Goal: Information Seeking & Learning: Learn about a topic

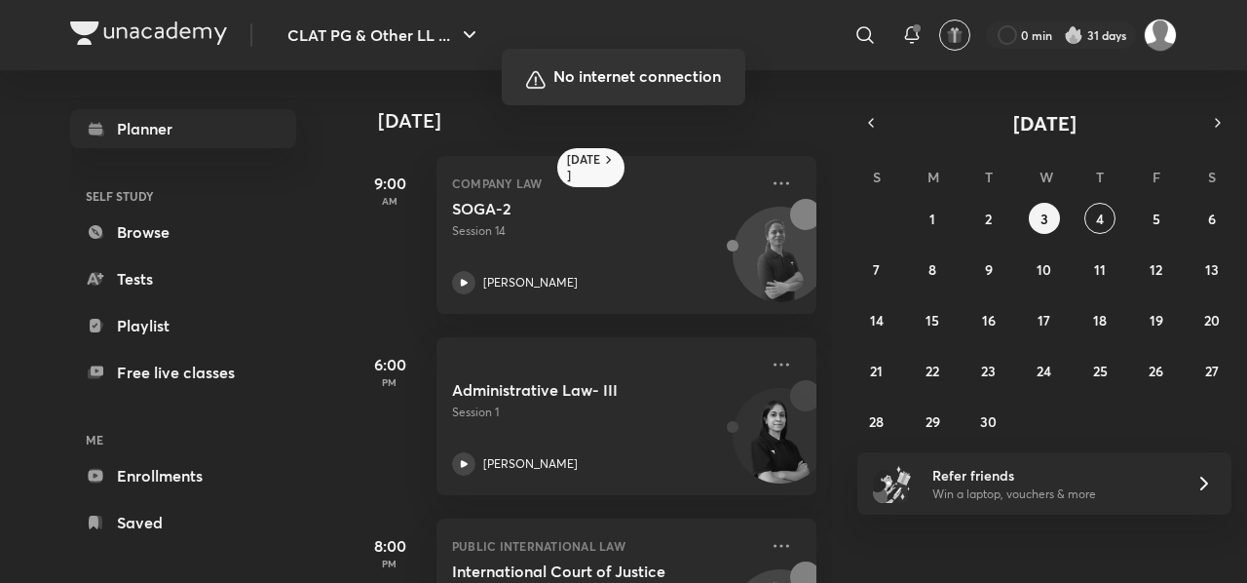
click at [885, 241] on div at bounding box center [623, 291] width 1247 height 583
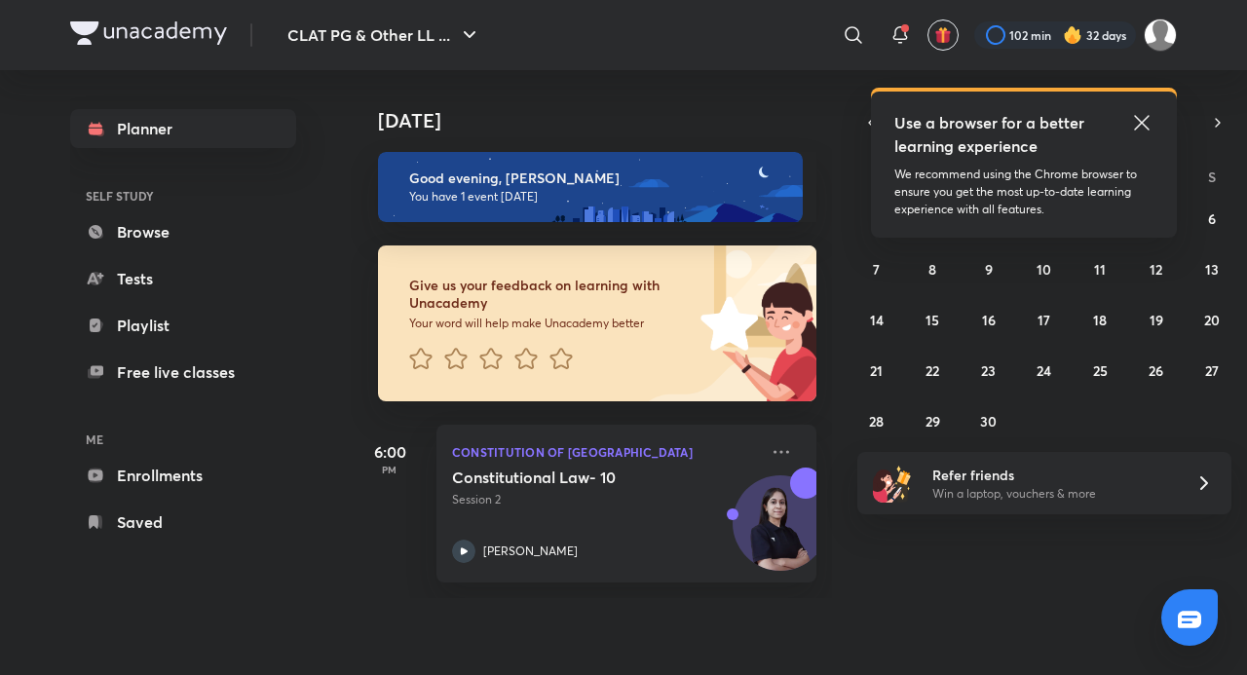
click at [1143, 116] on icon at bounding box center [1141, 122] width 23 height 23
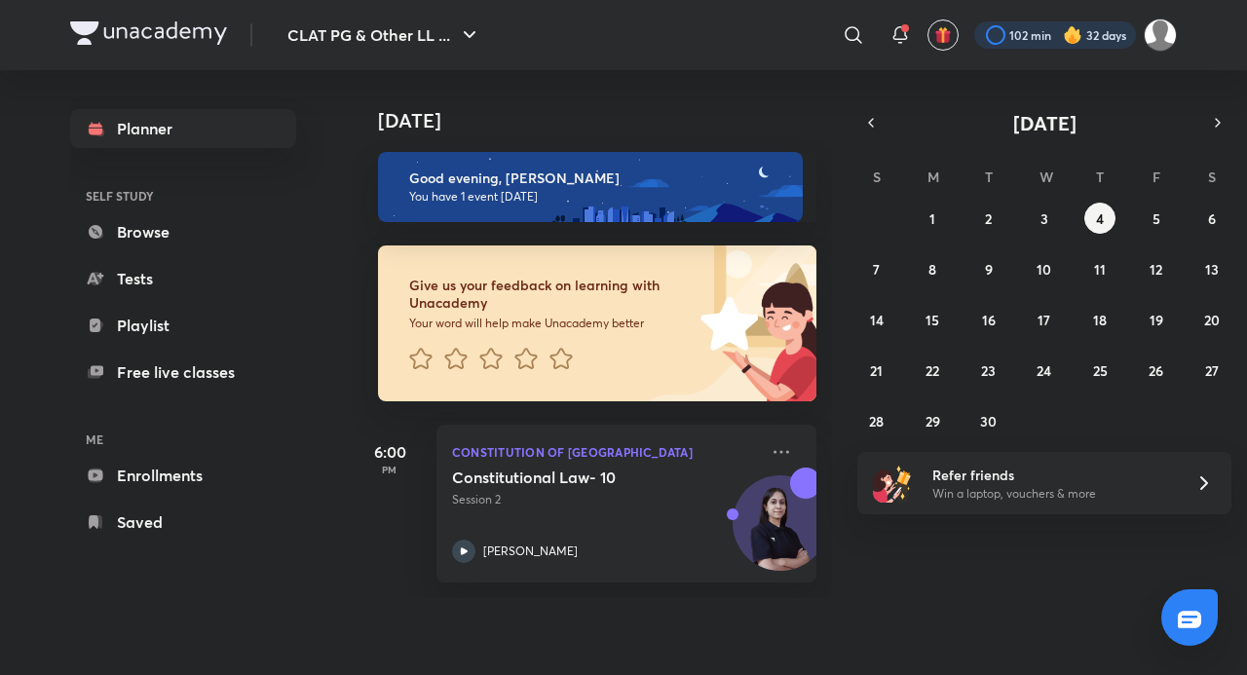
click at [1038, 30] on div at bounding box center [1055, 34] width 162 height 27
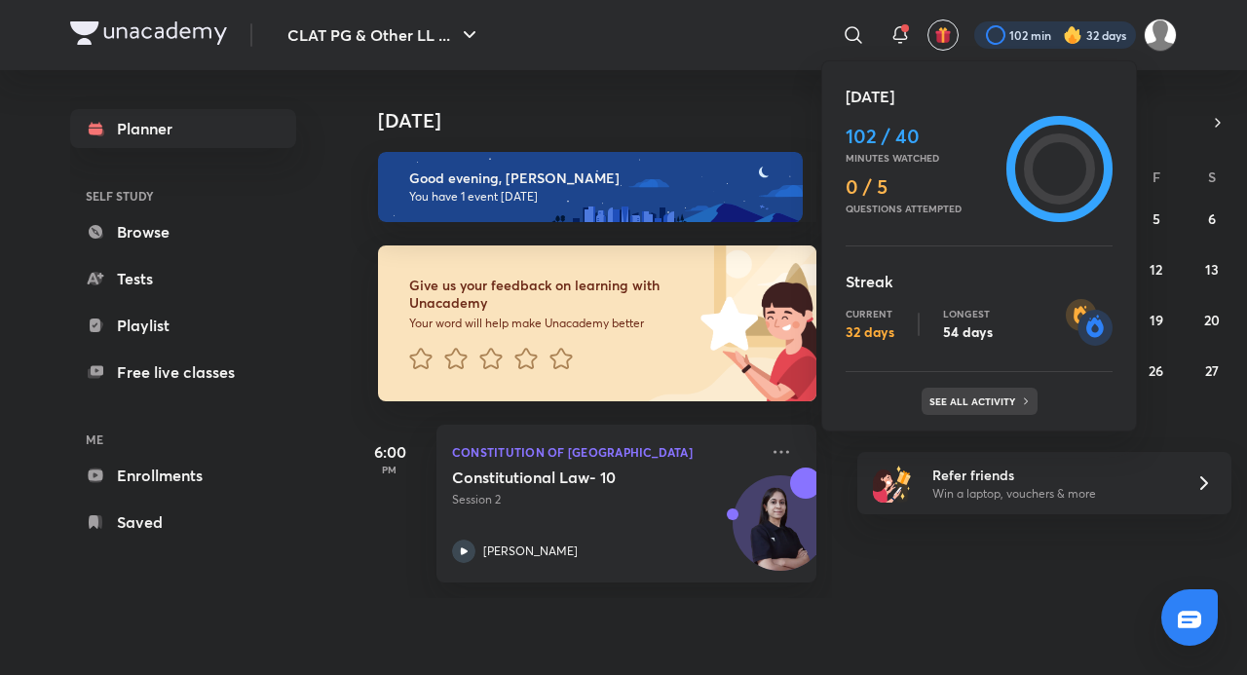
click at [958, 408] on div "See all activity" at bounding box center [980, 401] width 116 height 27
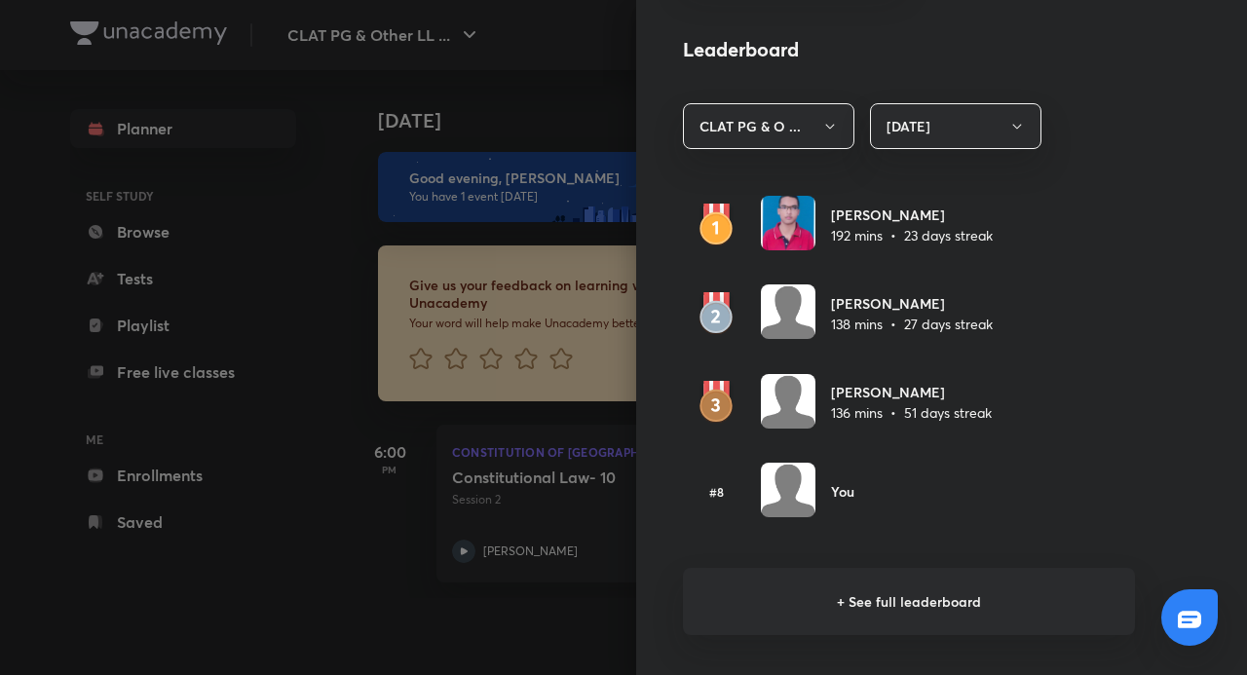
scroll to position [1091, 0]
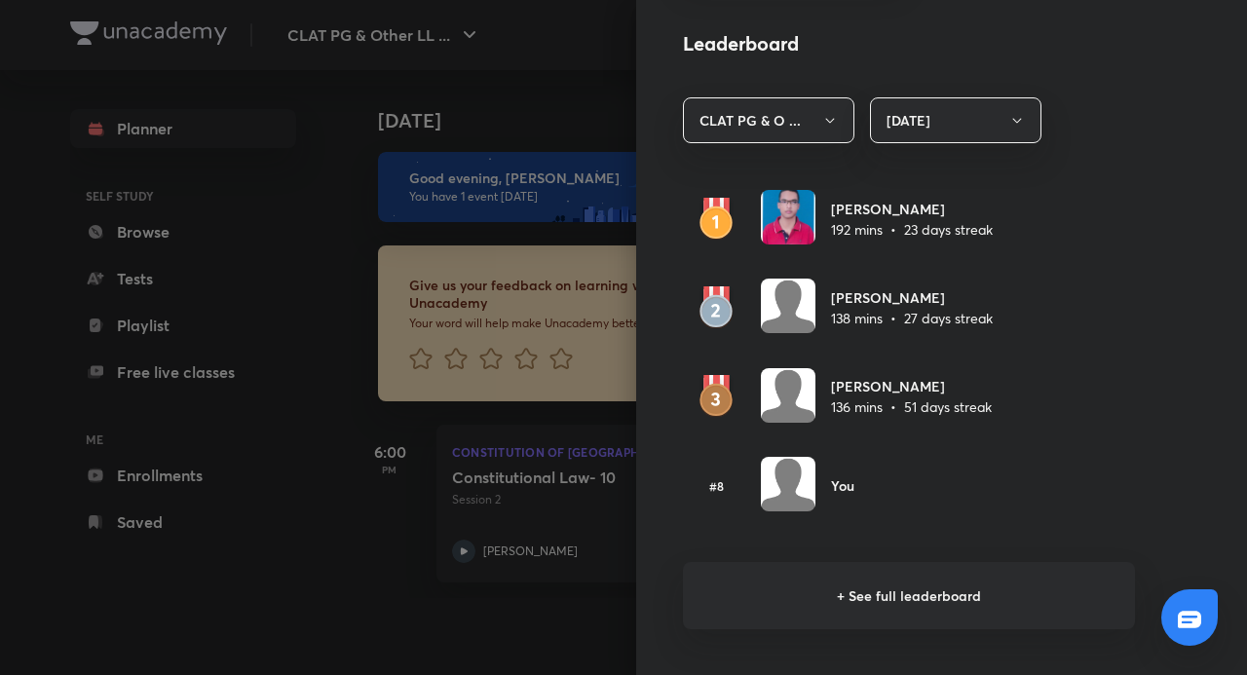
click at [964, 589] on h6 "+ See full leaderboard" at bounding box center [909, 595] width 452 height 67
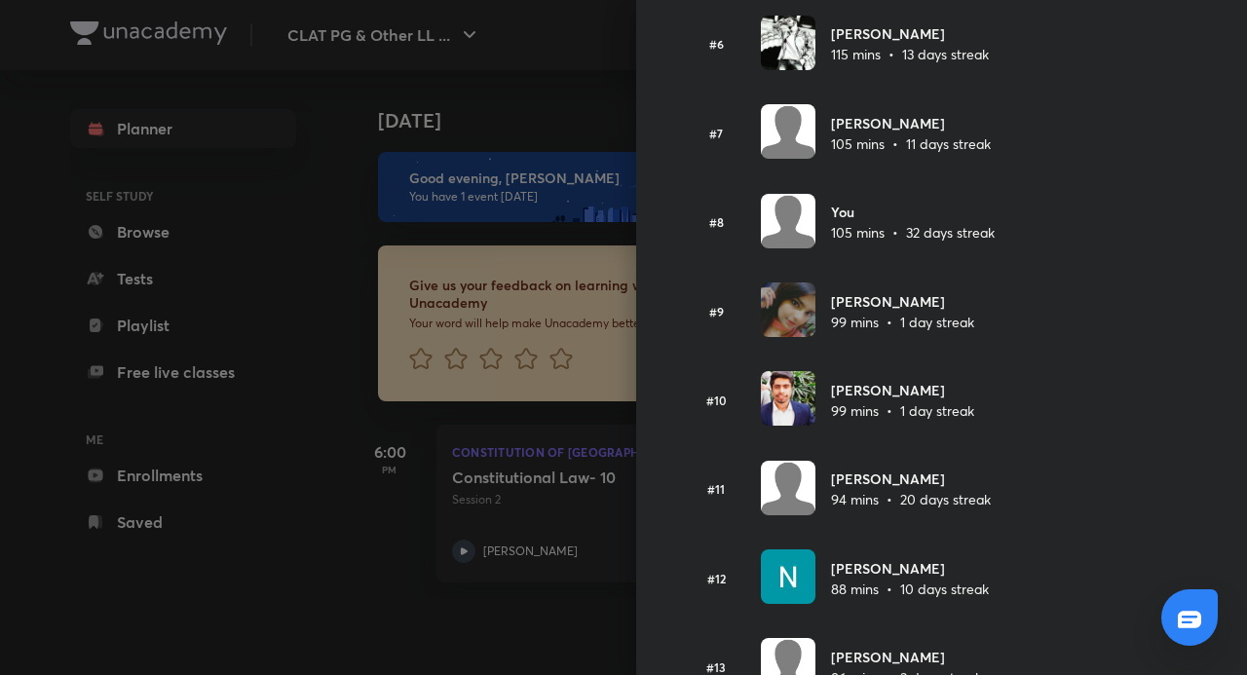
scroll to position [654, 0]
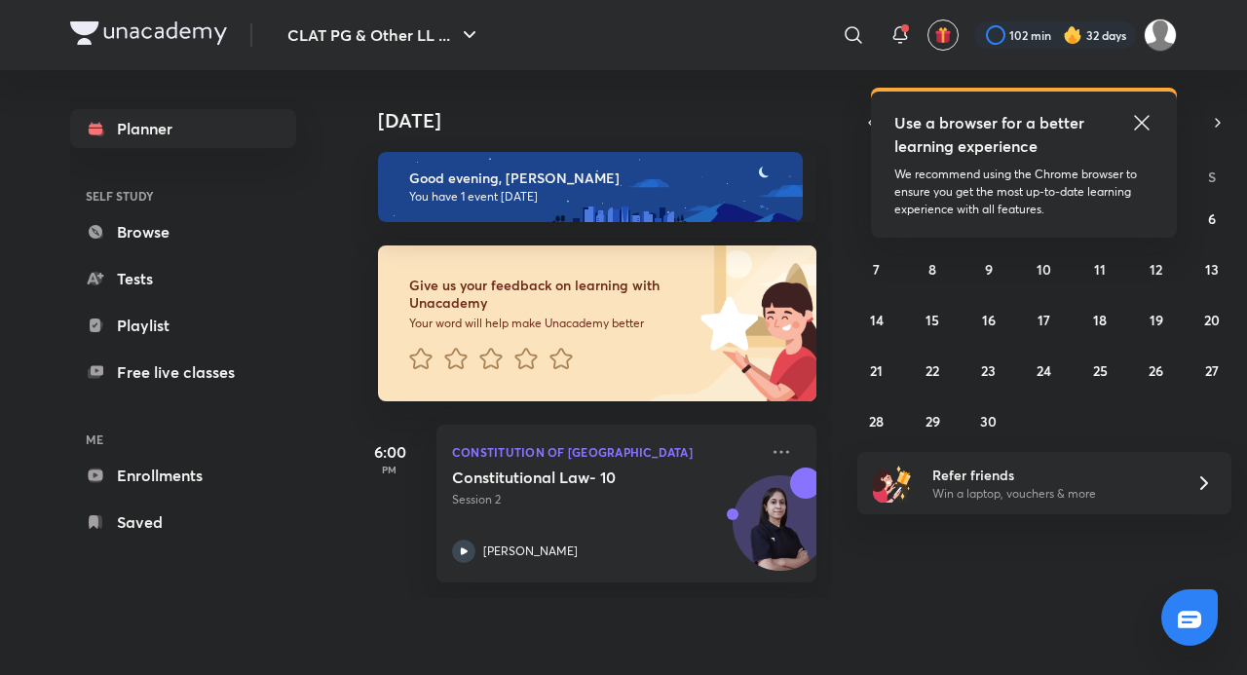
click at [1144, 128] on icon at bounding box center [1141, 122] width 23 height 23
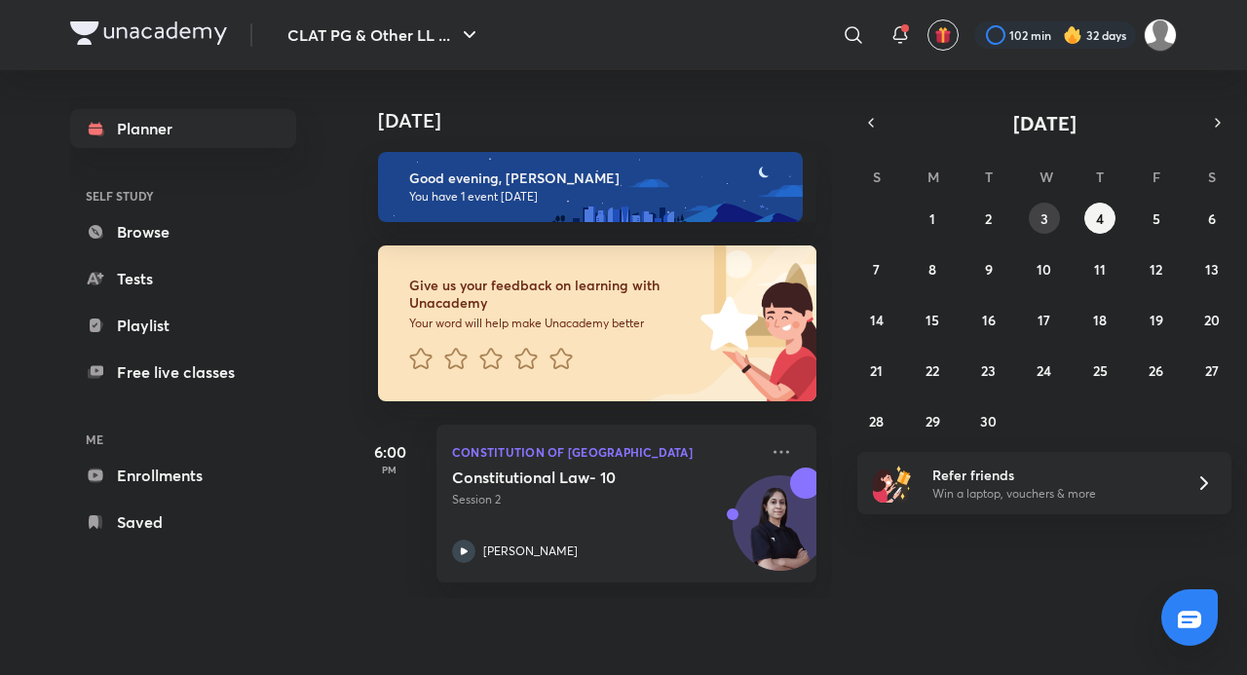
click at [1048, 207] on button "3" at bounding box center [1044, 218] width 31 height 31
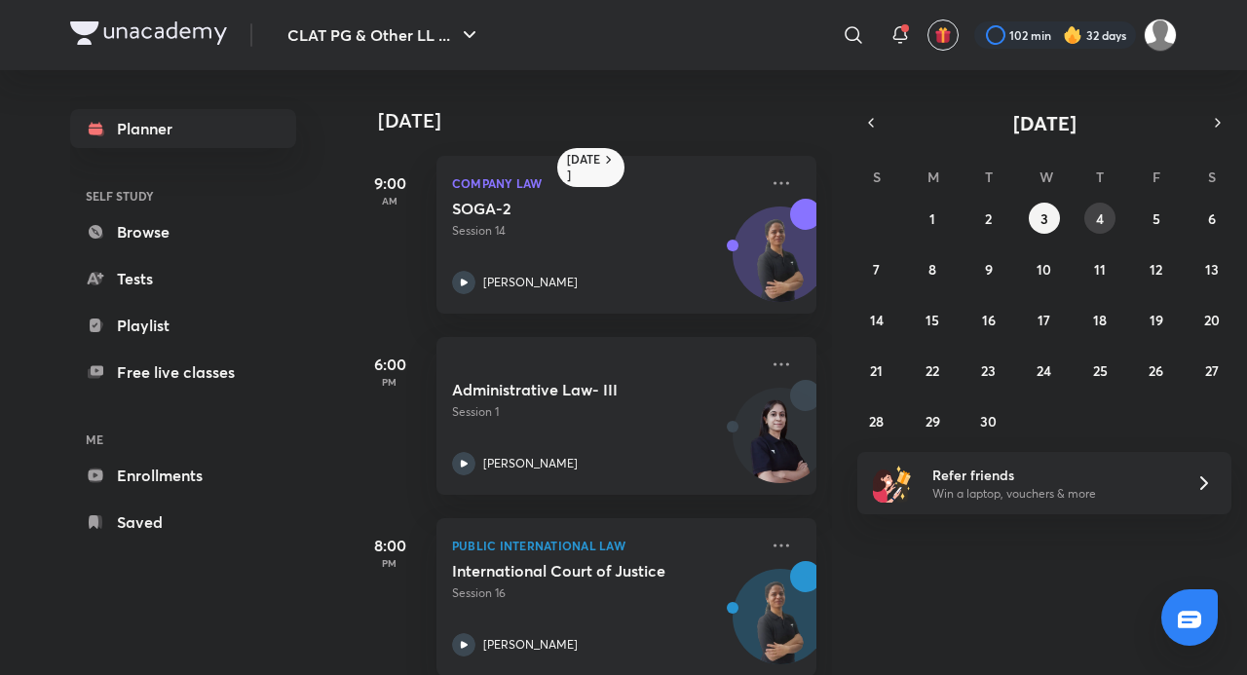
click at [1096, 219] on abbr "4" at bounding box center [1100, 218] width 8 height 19
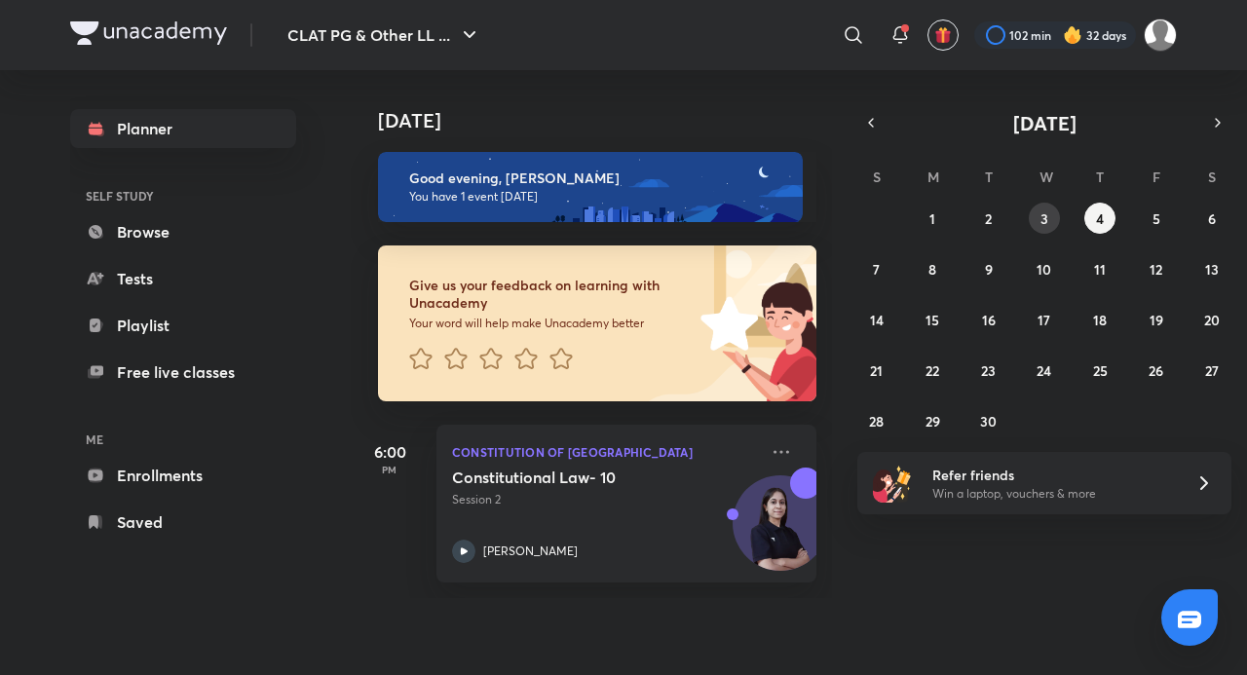
click at [1038, 222] on button "3" at bounding box center [1044, 218] width 31 height 31
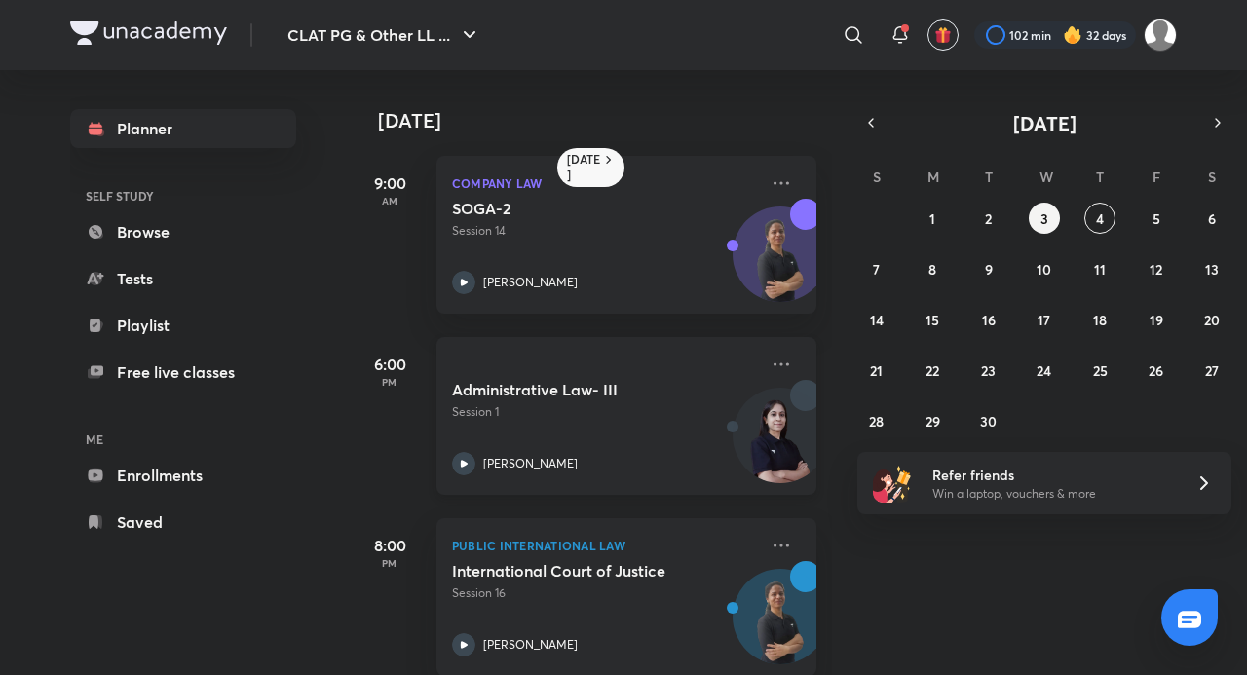
click at [778, 357] on div "Administrative Law- III Session 1 Manjari Singh" at bounding box center [627, 416] width 380 height 158
click at [770, 360] on icon at bounding box center [781, 364] width 23 height 23
click at [770, 361] on icon at bounding box center [781, 364] width 23 height 23
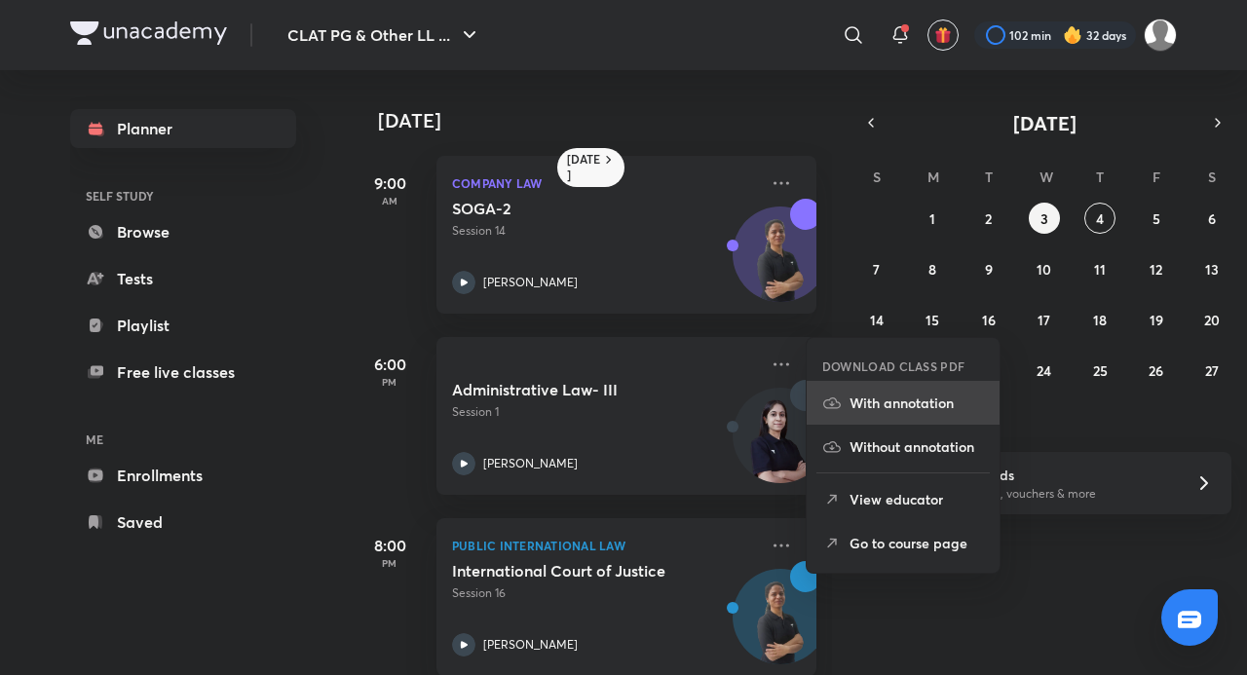
click at [881, 397] on p "With annotation" at bounding box center [917, 403] width 134 height 20
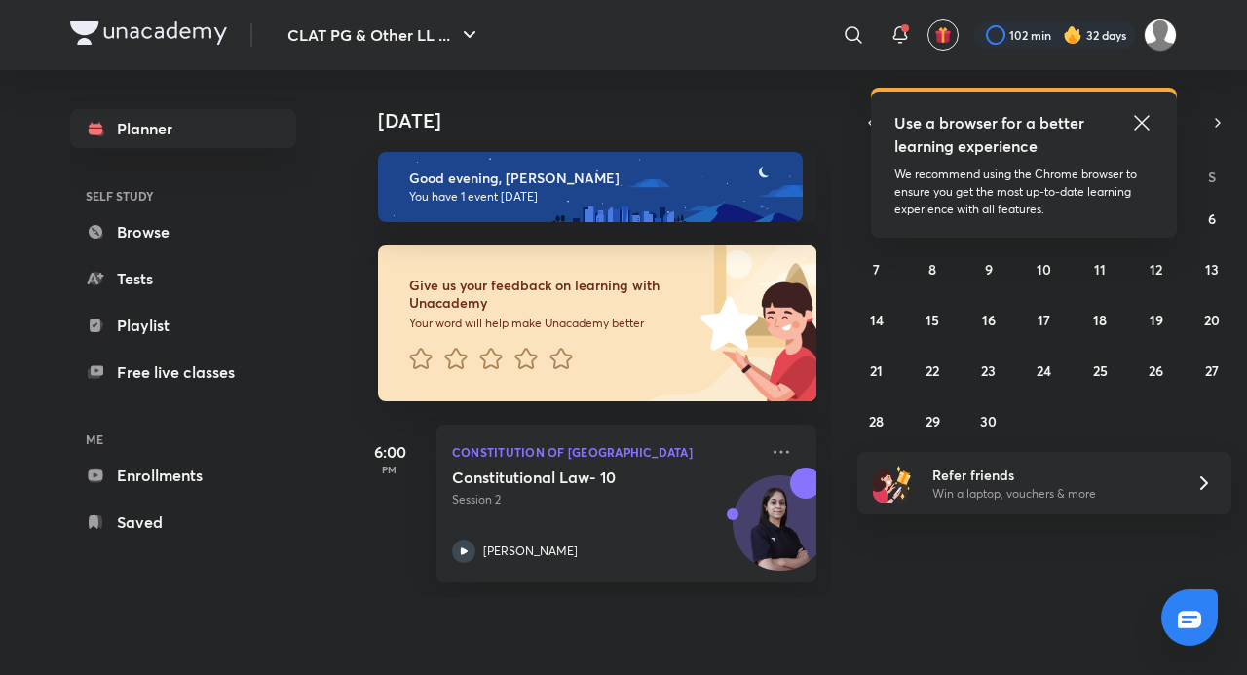
click at [1135, 119] on icon at bounding box center [1141, 122] width 23 height 23
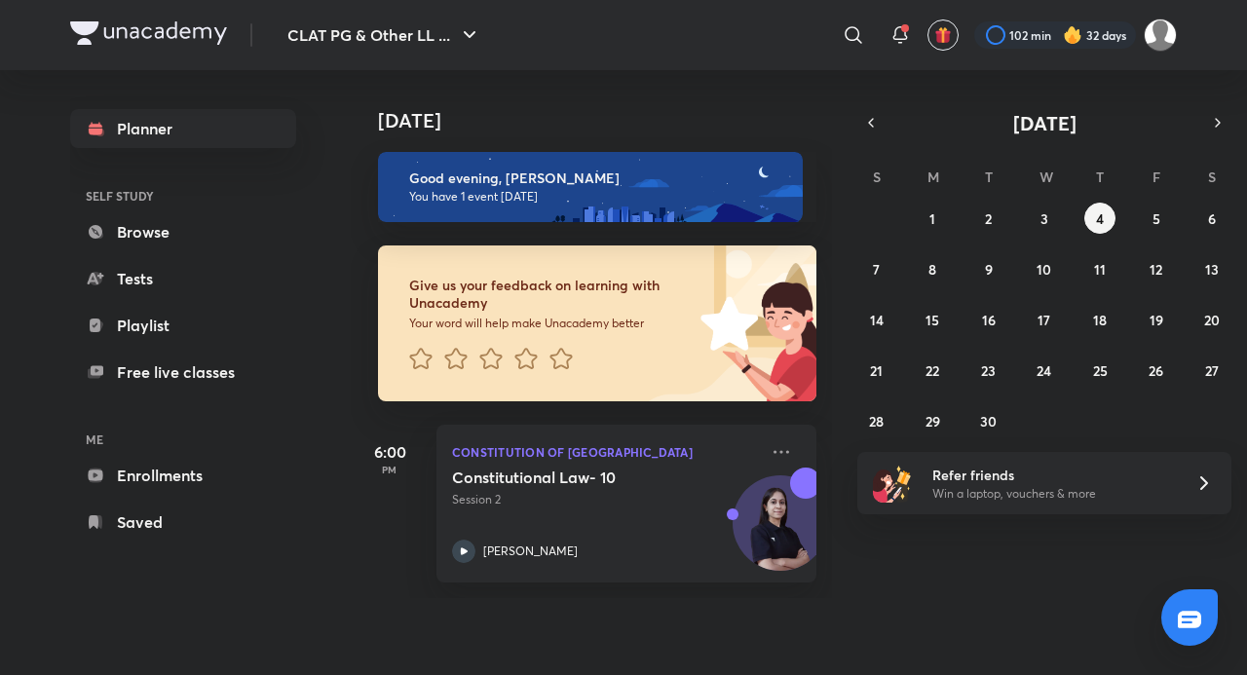
click at [1052, 112] on div "Today Today Good evening, Adithyan You have 1 event today Give us your feedback…" at bounding box center [764, 334] width 826 height 528
click at [1175, 106] on div "Today Good evening, Adithyan You have 1 event today Give us your feedback on le…" at bounding box center [797, 334] width 893 height 528
click at [1175, 110] on div "Today Today Good evening, Adithyan You have 1 event today Give us your feedback…" at bounding box center [764, 334] width 826 height 528
click at [1173, 105] on div "Today Good evening, Adithyan You have 1 event today Give us your feedback on le…" at bounding box center [797, 334] width 893 height 528
click at [1171, 103] on div "Today Good evening, Adithyan You have 1 event today Give us your feedback on le…" at bounding box center [797, 334] width 893 height 528
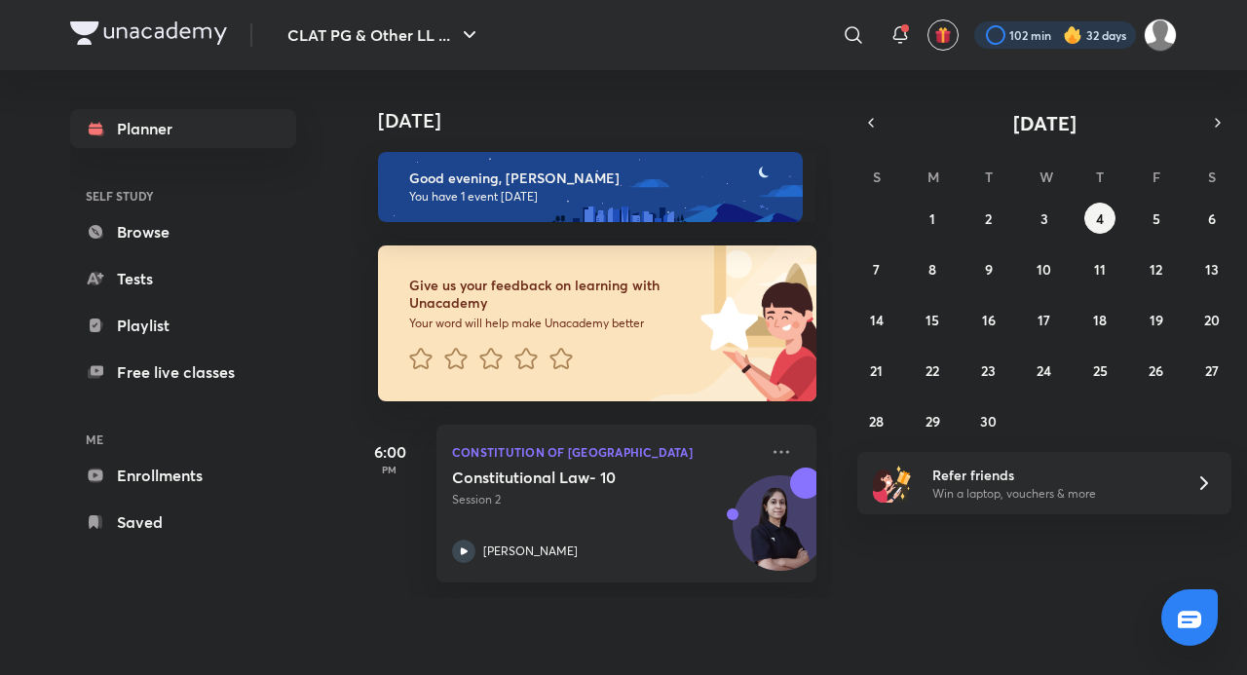
click at [1085, 37] on div at bounding box center [1055, 34] width 162 height 27
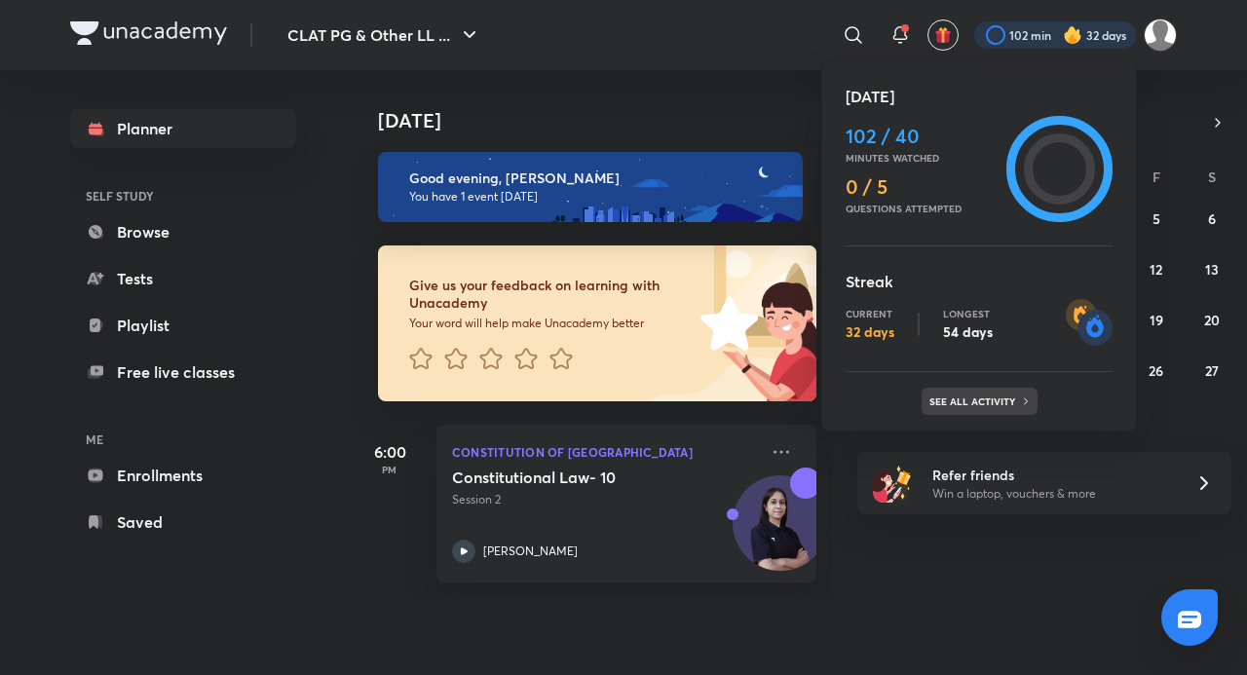
click at [960, 397] on p "See all activity" at bounding box center [975, 402] width 91 height 12
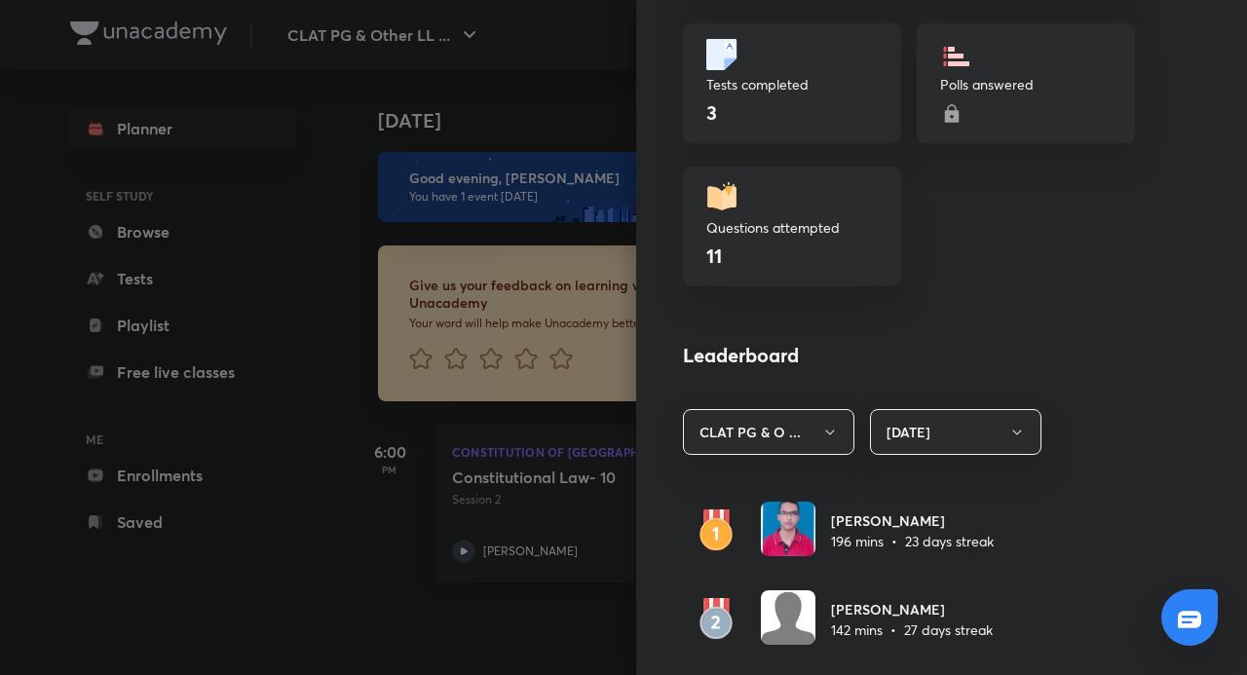
scroll to position [1072, 0]
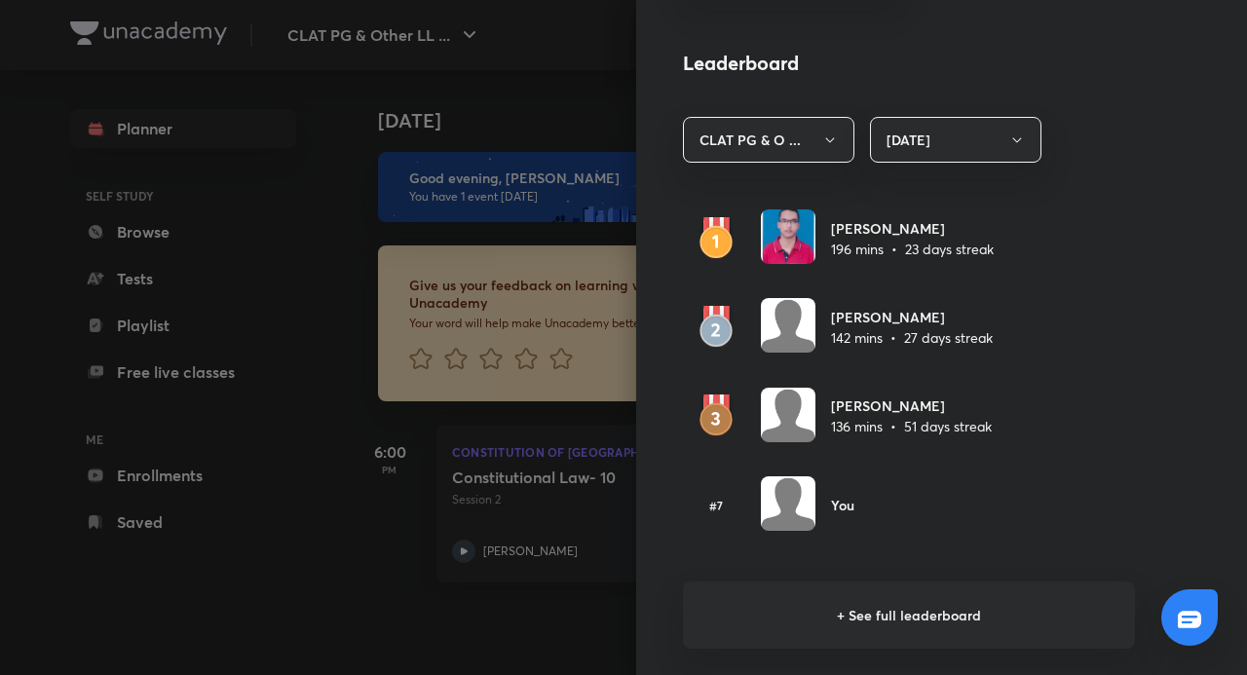
click at [881, 597] on h6 "+ See full leaderboard" at bounding box center [909, 615] width 452 height 67
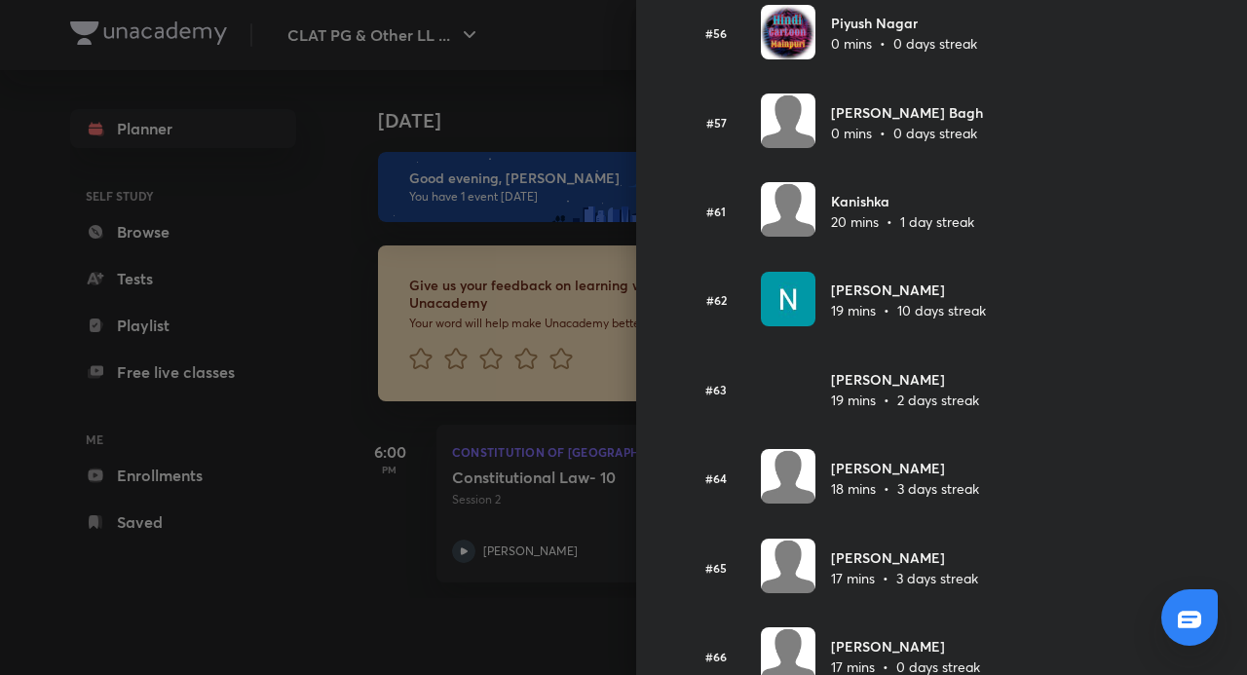
scroll to position [5402, 0]
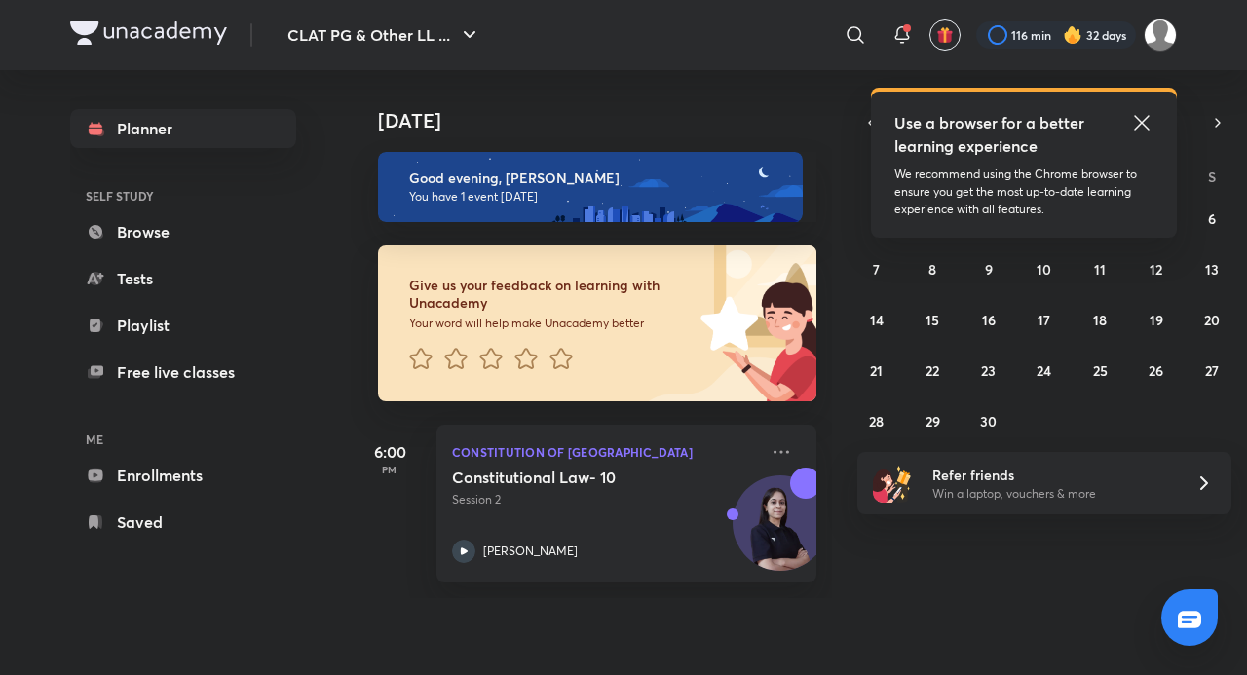
click at [1150, 120] on icon at bounding box center [1141, 122] width 23 height 23
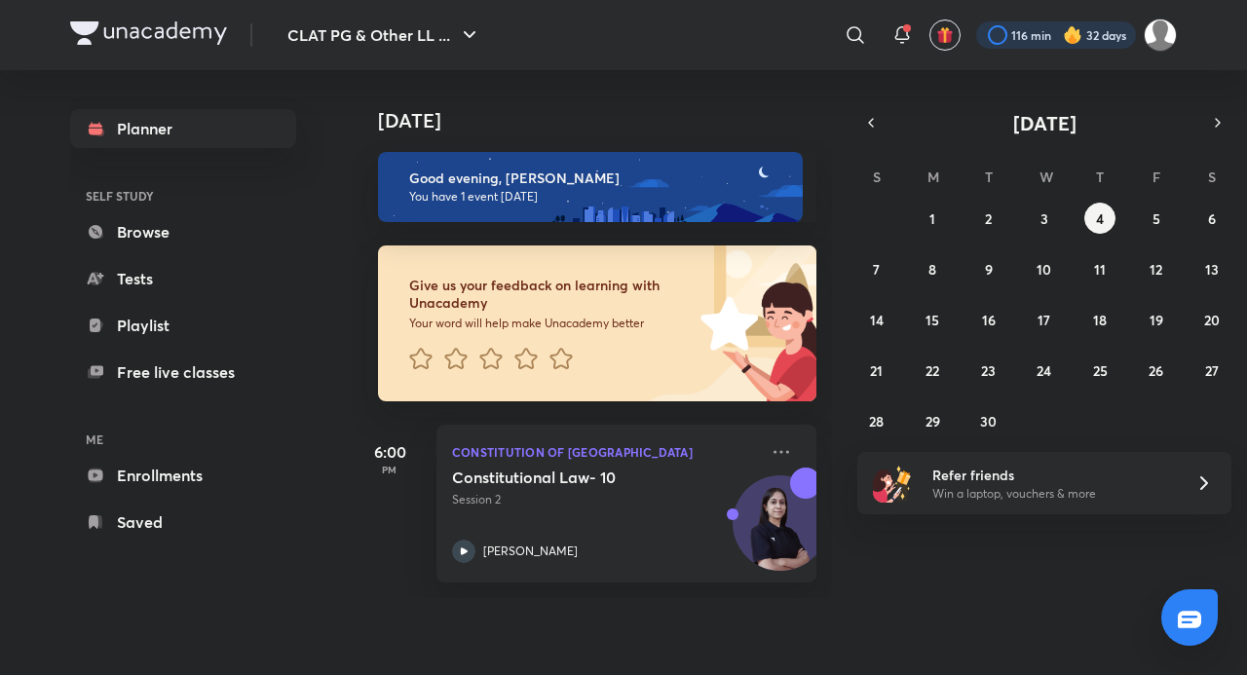
click at [1021, 31] on div at bounding box center [1056, 34] width 160 height 27
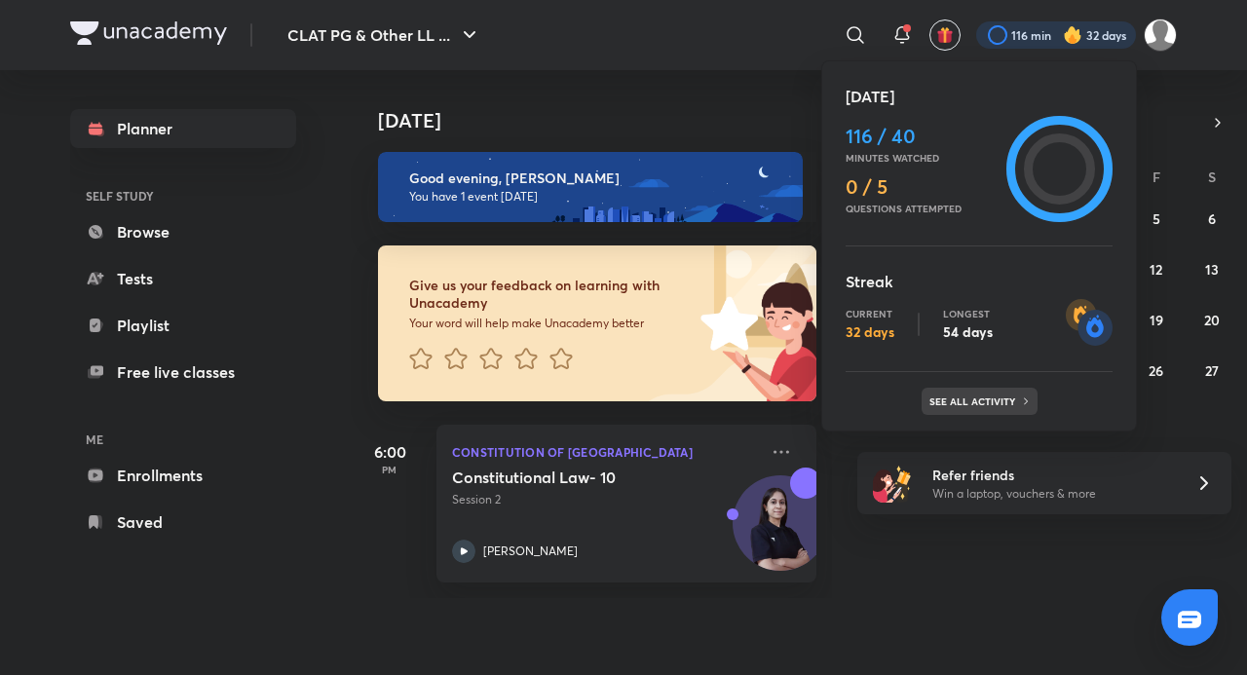
click at [976, 398] on p "See all activity" at bounding box center [975, 402] width 91 height 12
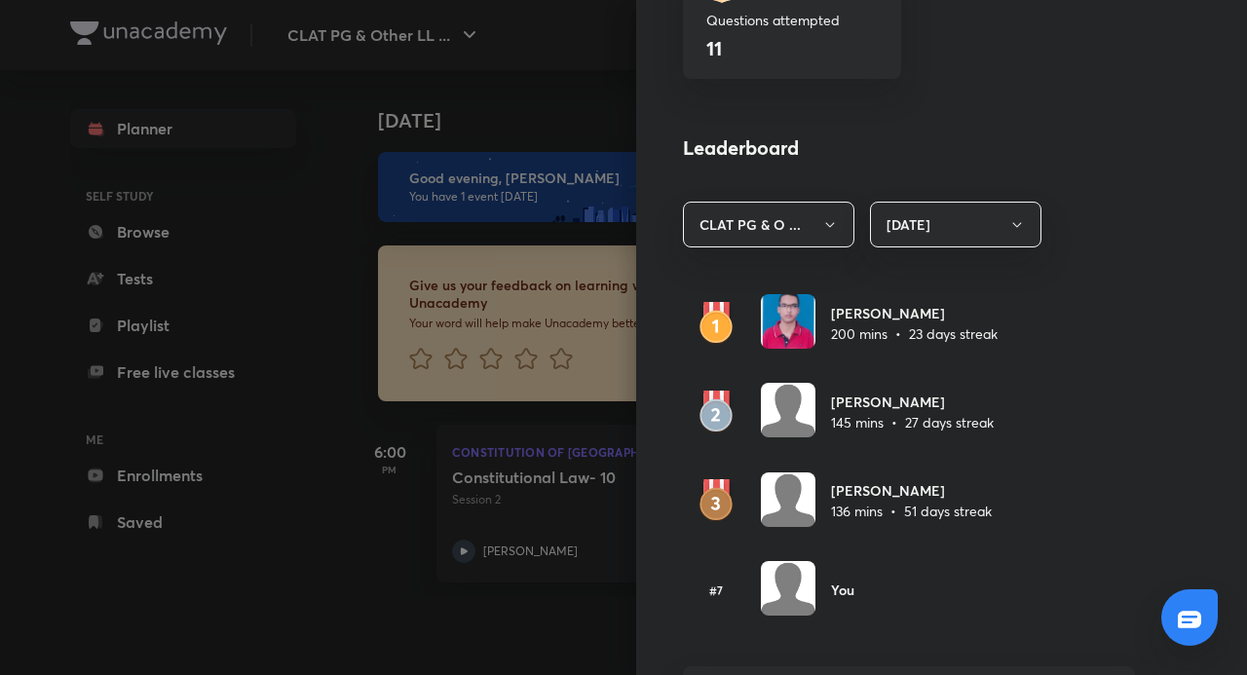
scroll to position [1169, 0]
